Goal: Transaction & Acquisition: Purchase product/service

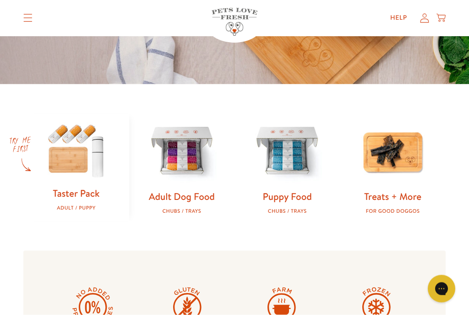
scroll to position [222, 0]
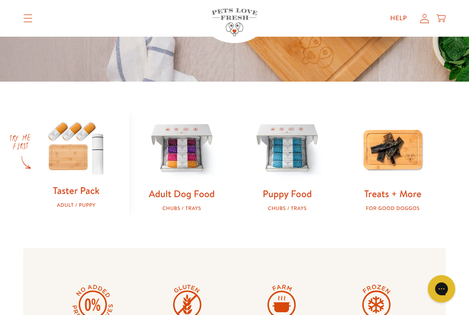
click at [179, 158] on img at bounding box center [182, 149] width 76 height 76
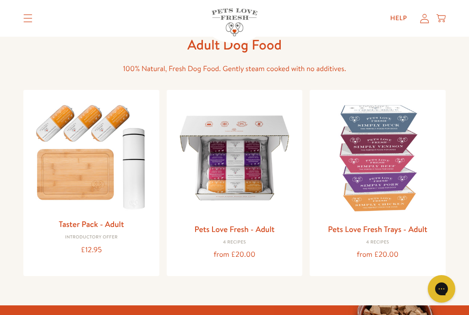
click at [374, 146] on img at bounding box center [377, 157] width 121 height 121
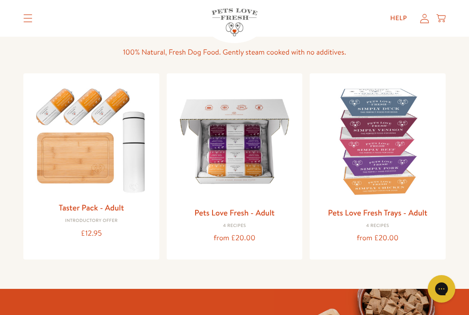
click at [227, 145] on img at bounding box center [234, 141] width 121 height 121
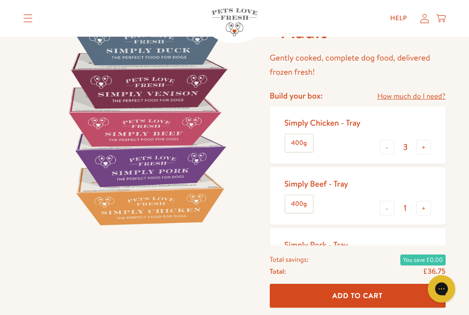
scroll to position [61, 0]
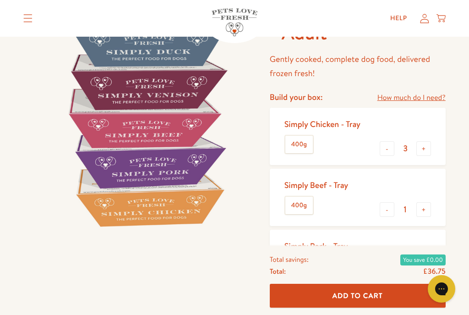
click at [292, 141] on label "400g" at bounding box center [298, 144] width 27 height 17
click at [0, 0] on input "400g" at bounding box center [0, 0] width 0 height 0
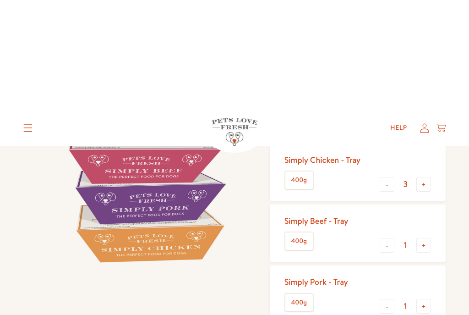
scroll to position [0, 0]
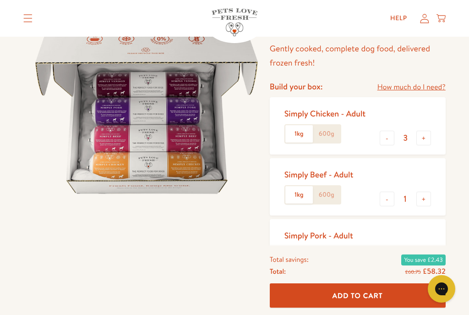
scroll to position [71, 0]
click at [424, 137] on button "+" at bounding box center [423, 138] width 15 height 15
click at [425, 131] on button "+" at bounding box center [423, 138] width 15 height 15
type input "5"
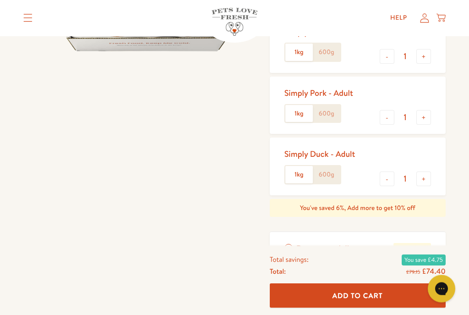
scroll to position [213, 0]
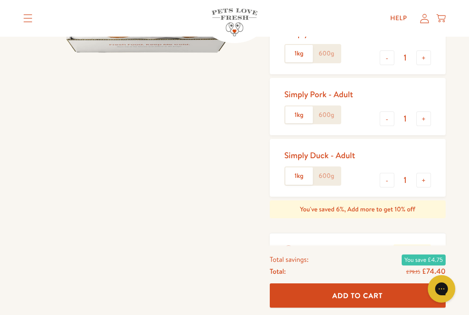
click at [419, 174] on button "+" at bounding box center [423, 180] width 15 height 15
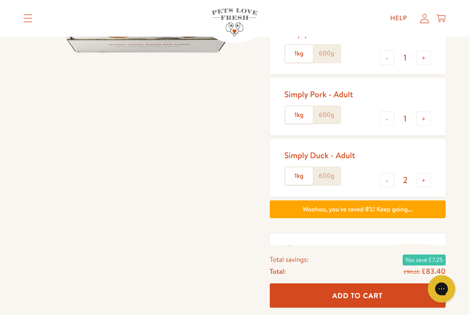
click at [425, 173] on button "+" at bounding box center [423, 180] width 15 height 15
click at [423, 173] on button "+" at bounding box center [423, 180] width 15 height 15
click at [428, 173] on button "+" at bounding box center [423, 180] width 15 height 15
type input "5"
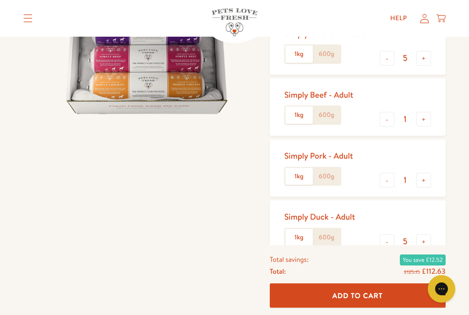
scroll to position [151, 0]
click at [380, 115] on button "-" at bounding box center [387, 120] width 15 height 15
type input "0"
click at [383, 181] on button "-" at bounding box center [387, 180] width 15 height 15
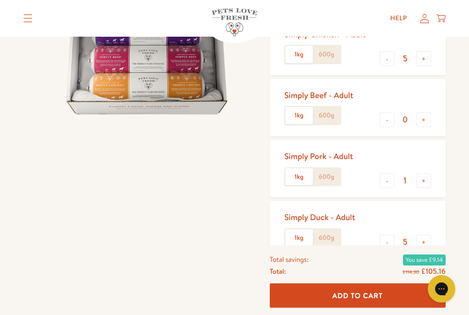
type input "0"
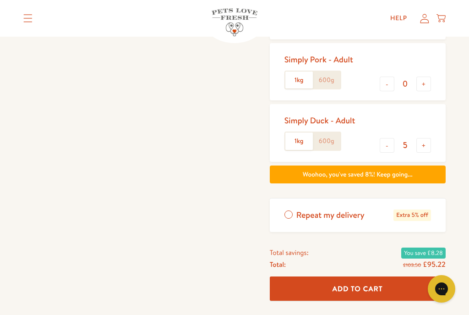
scroll to position [248, 0]
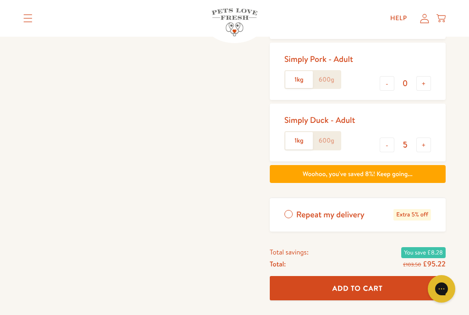
click at [290, 208] on label "Repeat my delivery Extra 5% off" at bounding box center [358, 214] width 176 height 33
click at [0, 0] on input "Repeat my delivery Extra 5% off" at bounding box center [0, 0] width 0 height 0
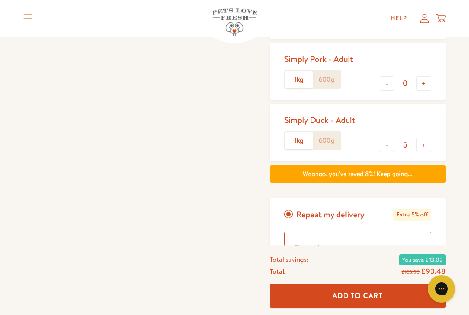
click at [416, 240] on select "Every 1 week Every 2 weeks Every 3 weeks Every 5 weeks Every 7 weeks Every 11 w…" at bounding box center [357, 247] width 147 height 33
select select "Every 3 weeks"
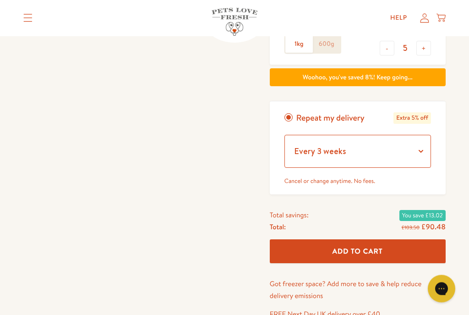
scroll to position [345, 0]
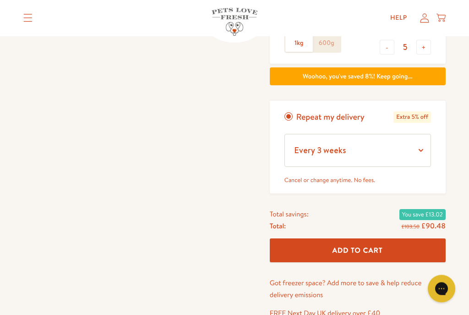
click at [292, 241] on button "Add To Cart" at bounding box center [358, 251] width 176 height 24
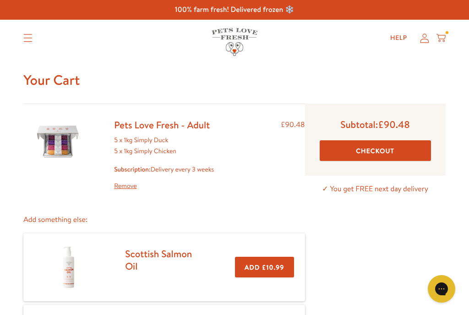
click at [337, 148] on button "Checkout" at bounding box center [375, 150] width 111 height 21
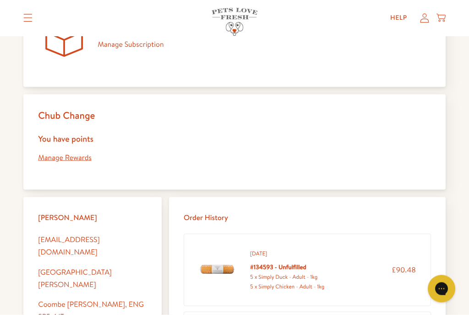
scroll to position [143, 0]
click at [62, 152] on link "Manage Rewards" at bounding box center [65, 157] width 54 height 10
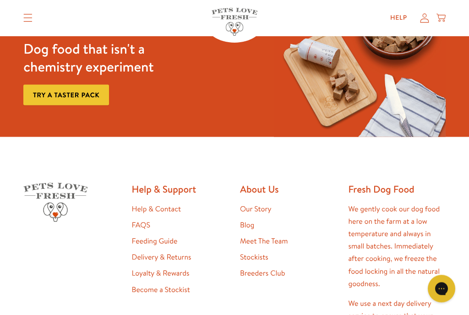
scroll to position [1852, 0]
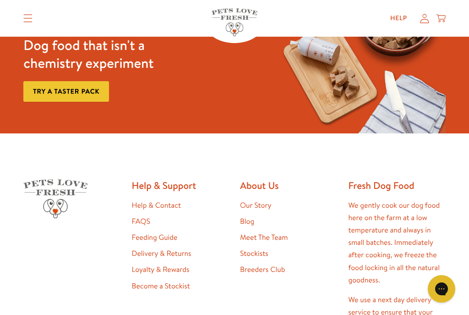
click at [140, 268] on link "Loyalty & Rewards" at bounding box center [161, 269] width 58 height 10
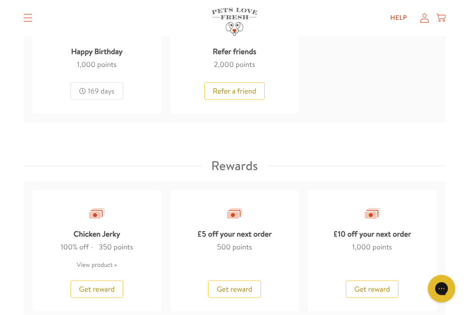
scroll to position [785, 0]
click at [71, 257] on div "Chicken Jerky 100% off 350 points View product Get reward" at bounding box center [97, 249] width 129 height 121
click at [86, 262] on link "View product" at bounding box center [97, 263] width 40 height 9
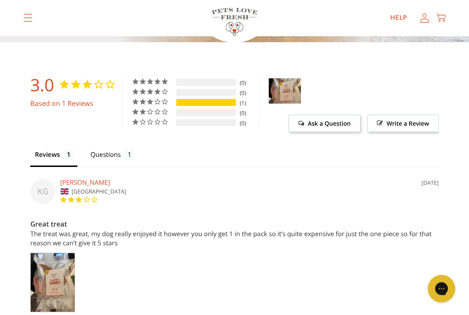
scroll to position [580, 0]
click at [37, 204] on div "KG" at bounding box center [42, 192] width 25 height 26
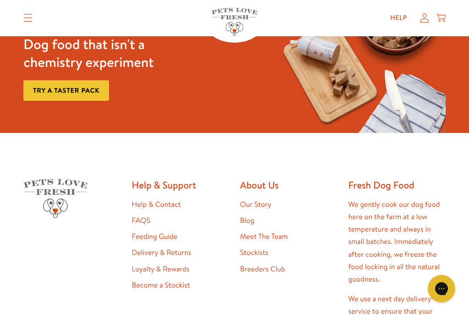
scroll to position [1069, 0]
click at [247, 237] on link "Meet The Team" at bounding box center [264, 236] width 48 height 10
